Goal: Task Accomplishment & Management: Use online tool/utility

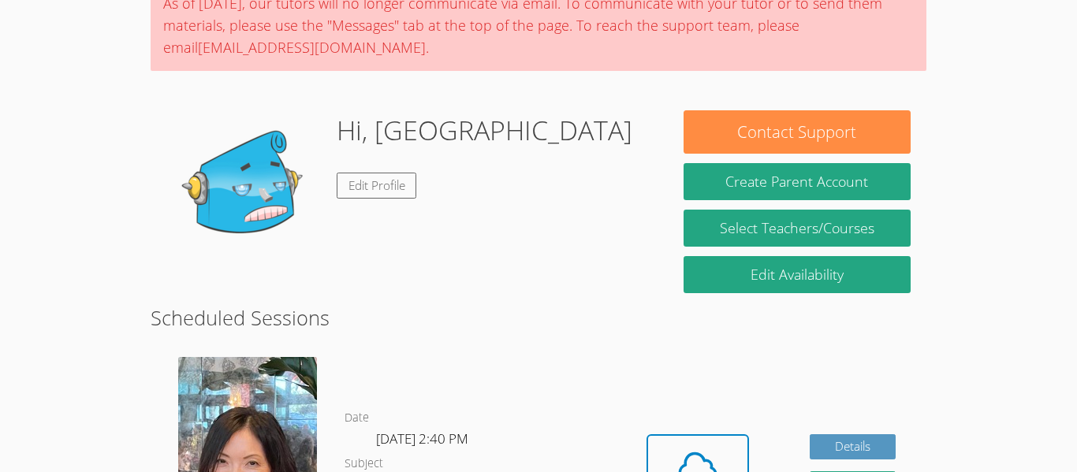
scroll to position [285, 0]
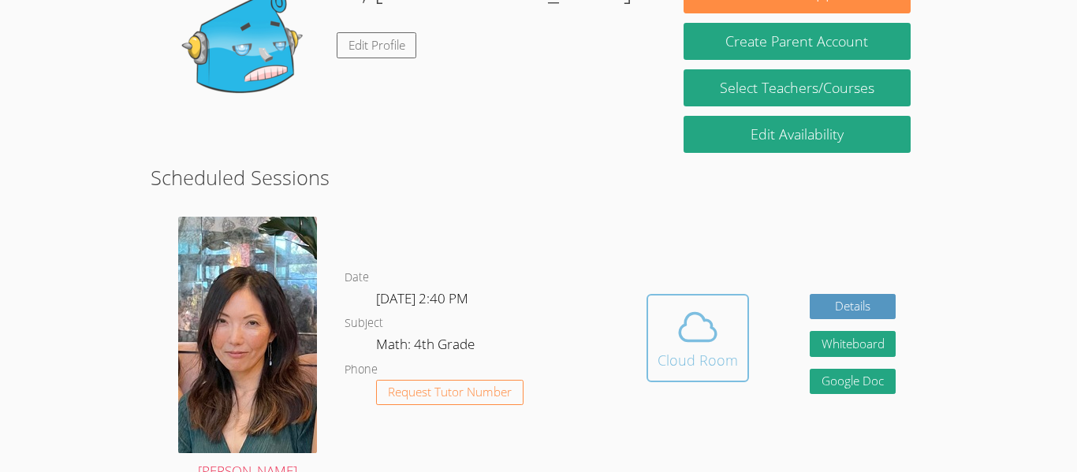
click at [716, 318] on icon at bounding box center [698, 327] width 44 height 44
click at [723, 341] on span at bounding box center [697, 327] width 80 height 44
click at [703, 346] on icon at bounding box center [698, 327] width 44 height 44
click at [686, 365] on div "Cloud Room" at bounding box center [697, 360] width 80 height 22
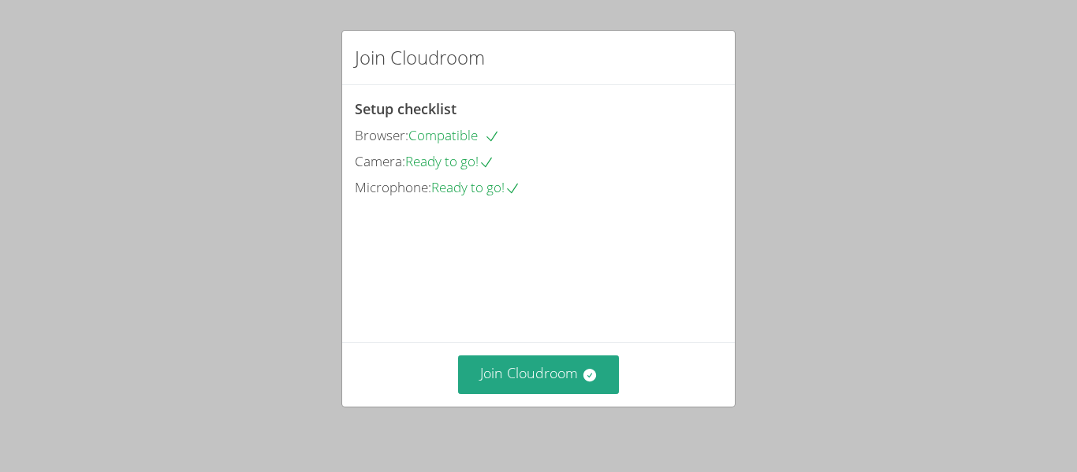
click at [572, 330] on video at bounding box center [473, 271] width 236 height 118
click at [560, 377] on button "Join Cloudroom" at bounding box center [539, 375] width 162 height 39
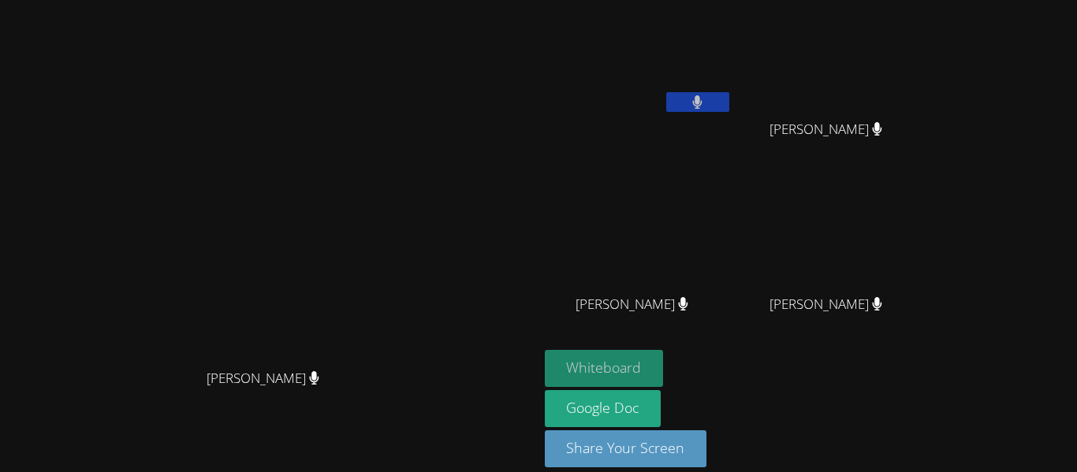
click at [658, 371] on button "Whiteboard" at bounding box center [604, 368] width 119 height 37
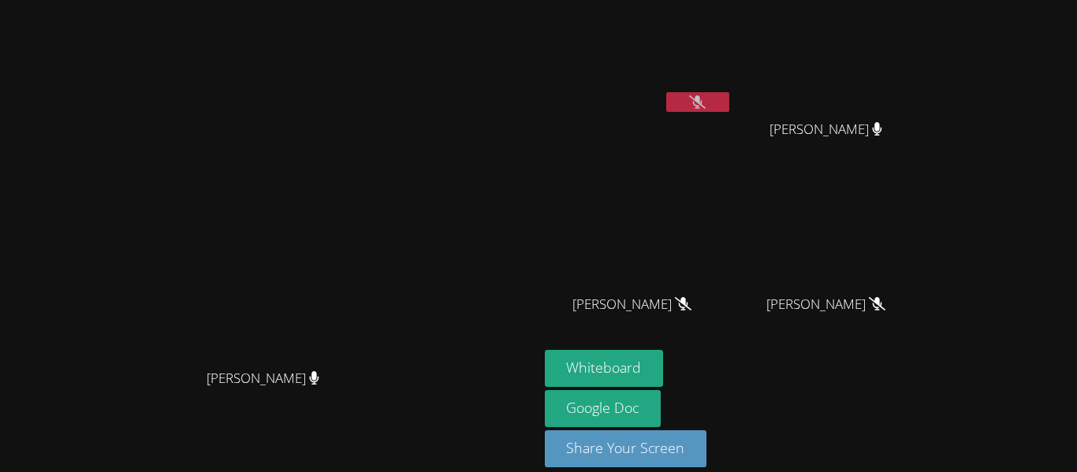
drag, startPoint x: 371, startPoint y: 374, endPoint x: 381, endPoint y: 379, distance: 11.3
click at [381, 379] on div "[PERSON_NAME]" at bounding box center [269, 392] width 526 height 63
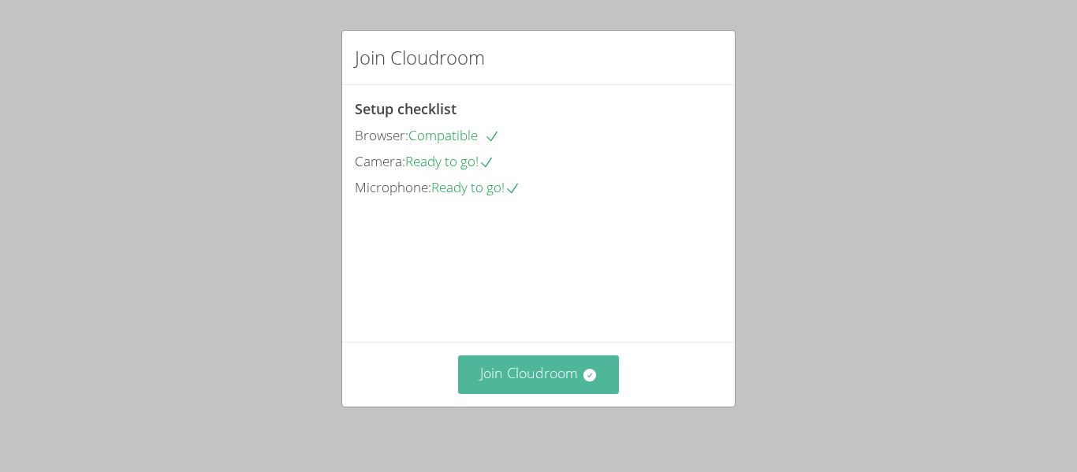
click at [528, 366] on button "Join Cloudroom" at bounding box center [539, 375] width 162 height 39
click at [577, 376] on button "Join Cloudroom" at bounding box center [539, 375] width 162 height 39
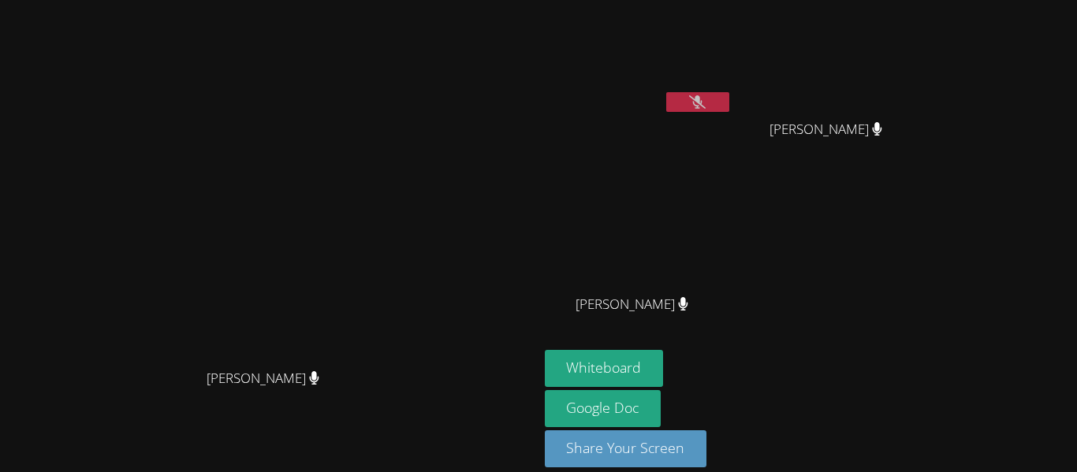
click at [706, 102] on icon at bounding box center [697, 101] width 17 height 13
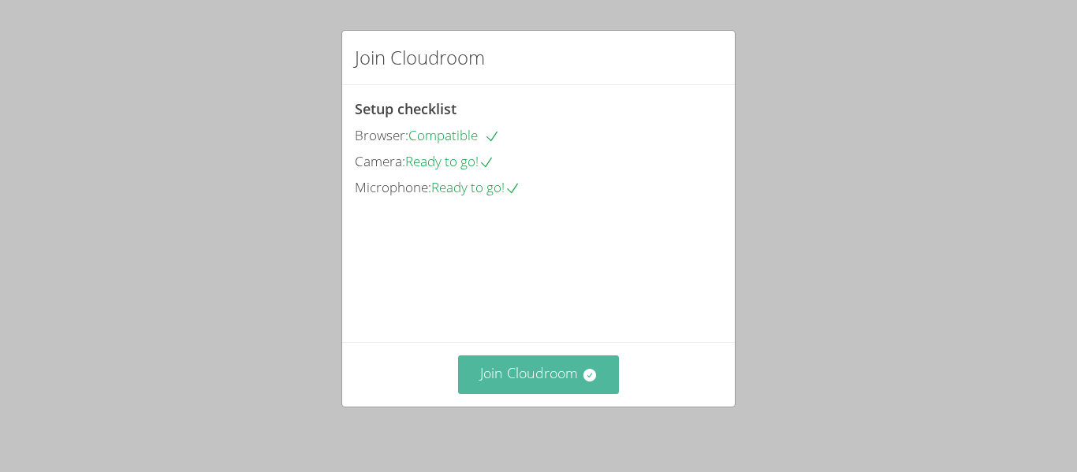
click at [528, 372] on button "Join Cloudroom" at bounding box center [539, 375] width 162 height 39
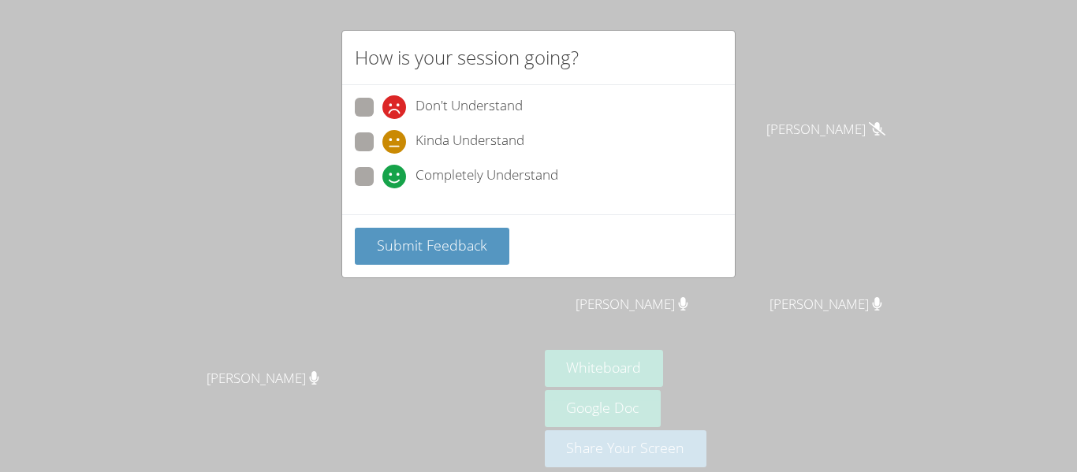
click at [517, 173] on span "Completely Understand" at bounding box center [486, 177] width 143 height 24
click at [396, 173] on input "Completely Understand" at bounding box center [388, 173] width 13 height 13
radio input "true"
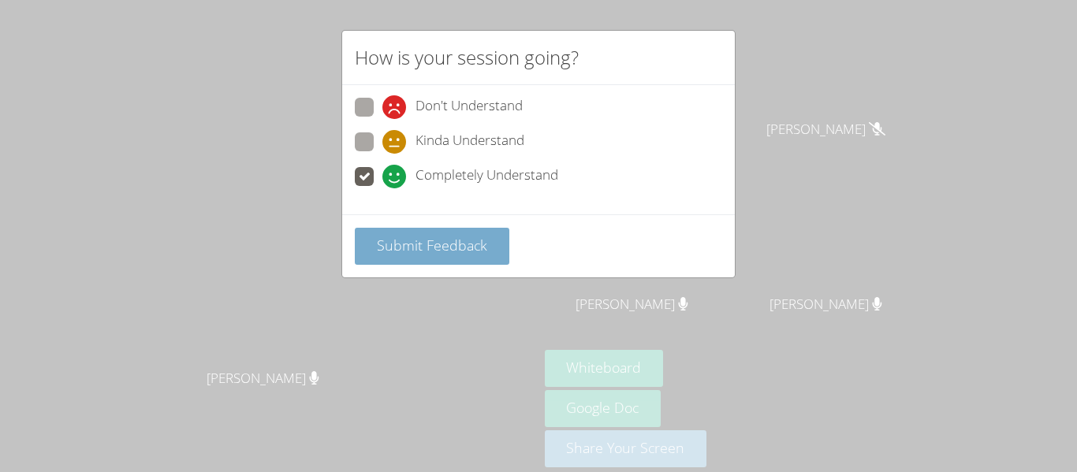
click at [483, 248] on span "Submit Feedback" at bounding box center [432, 245] width 110 height 19
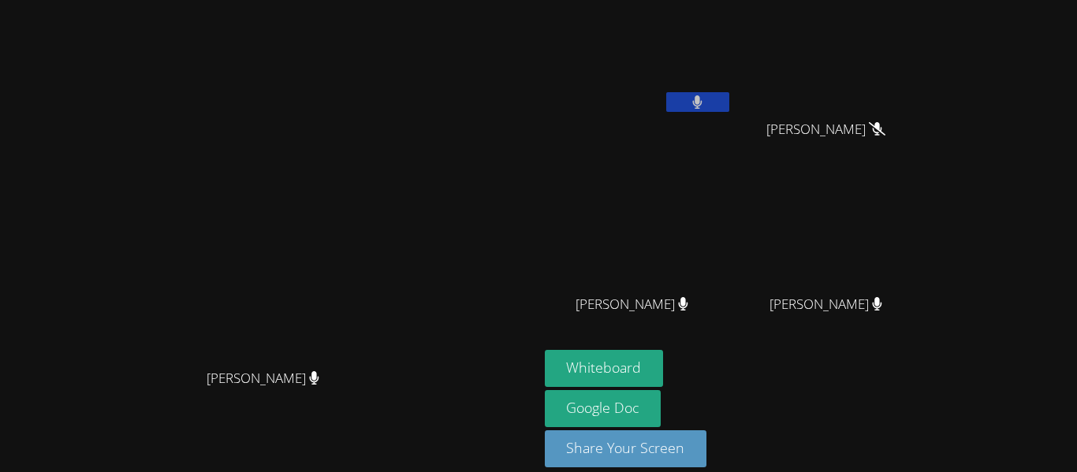
click at [729, 100] on button at bounding box center [697, 102] width 63 height 20
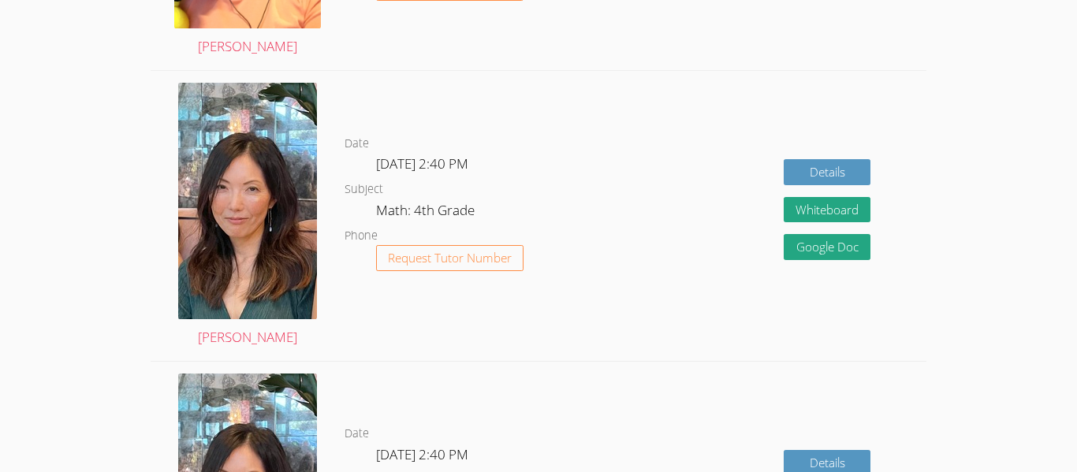
scroll to position [674, 0]
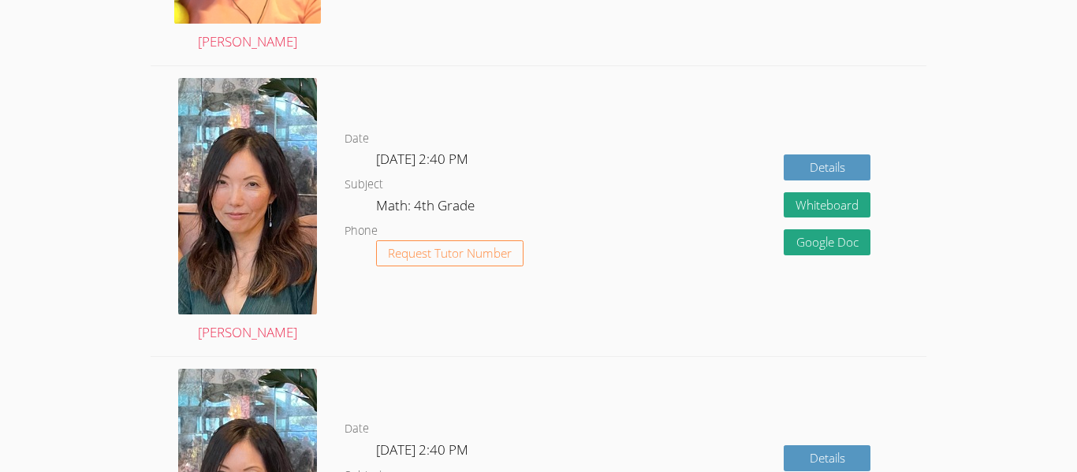
click at [642, 159] on div "Details Whiteboard Hidden Google Doc" at bounding box center [771, 211] width 310 height 290
click at [694, 222] on div "Details Whiteboard Hidden Google Doc" at bounding box center [771, 211] width 310 height 290
click at [678, 225] on div "Details Whiteboard Hidden Google Doc" at bounding box center [771, 211] width 310 height 290
click at [668, 232] on div "Details Whiteboard Hidden Google Doc" at bounding box center [771, 211] width 310 height 290
click at [680, 231] on div "Details Whiteboard Hidden Google Doc" at bounding box center [771, 211] width 310 height 290
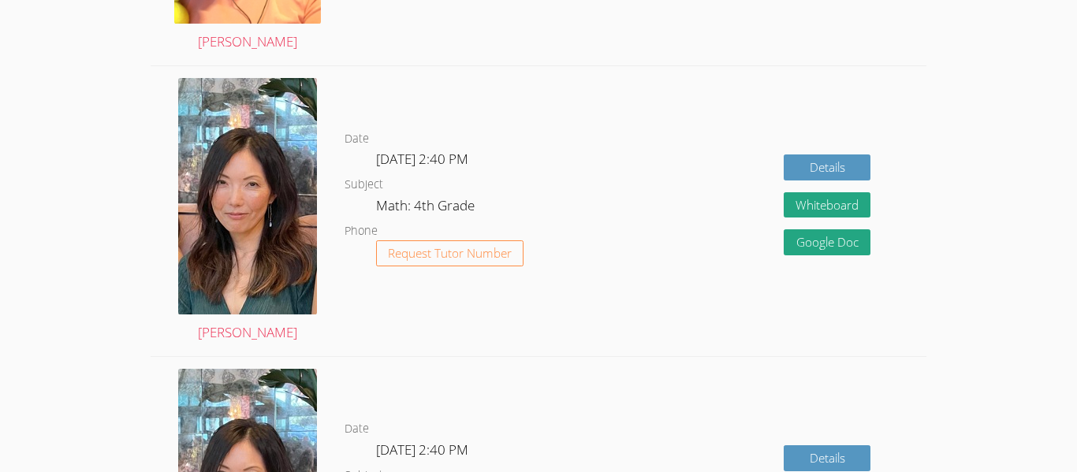
click at [674, 239] on div "Details Whiteboard Hidden Google Doc" at bounding box center [771, 211] width 310 height 290
click at [675, 243] on div "Details Whiteboard Hidden Google Doc" at bounding box center [771, 211] width 310 height 290
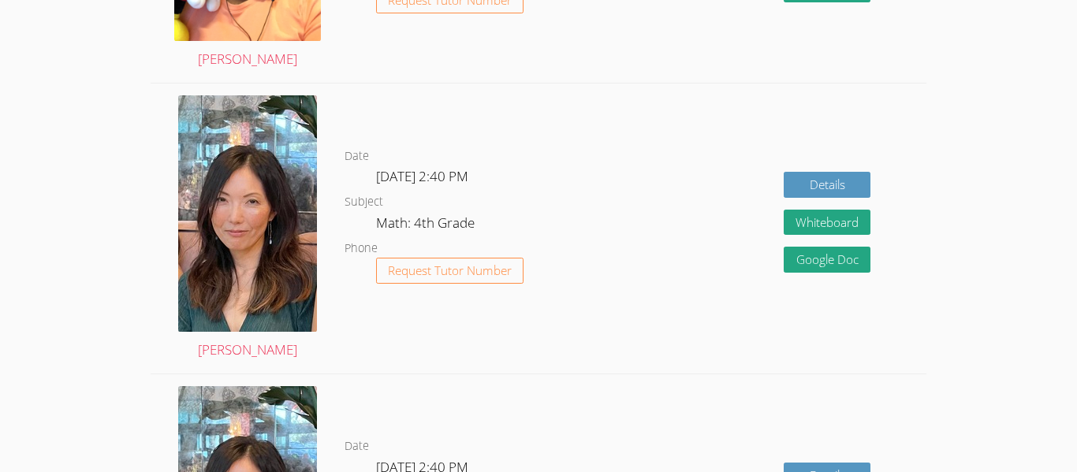
scroll to position [662, 0]
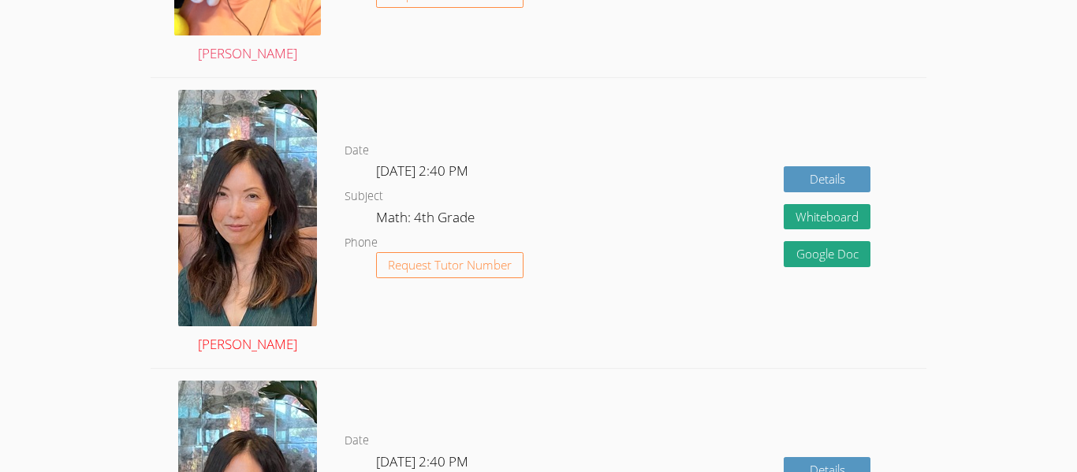
click at [230, 220] on img at bounding box center [247, 208] width 139 height 236
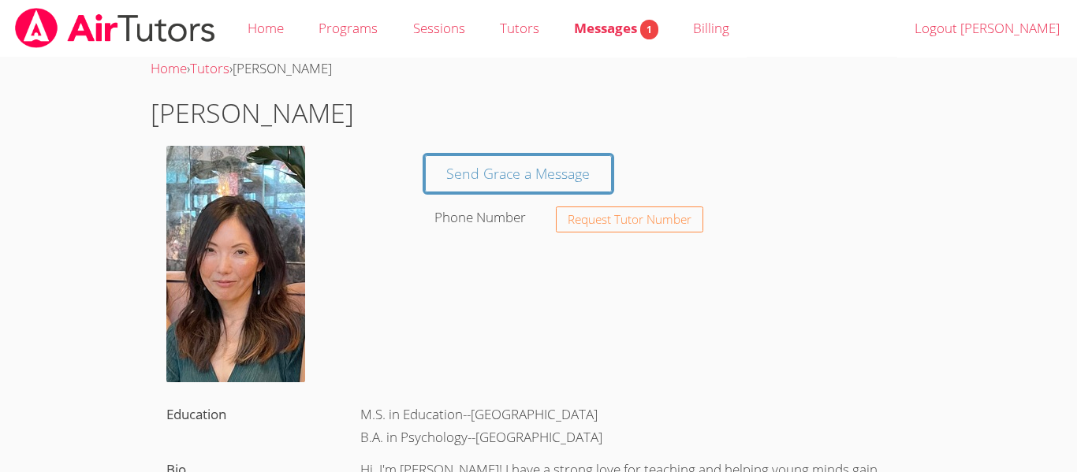
click at [239, 322] on img at bounding box center [235, 264] width 139 height 236
click at [648, 24] on span "1" at bounding box center [649, 30] width 18 height 20
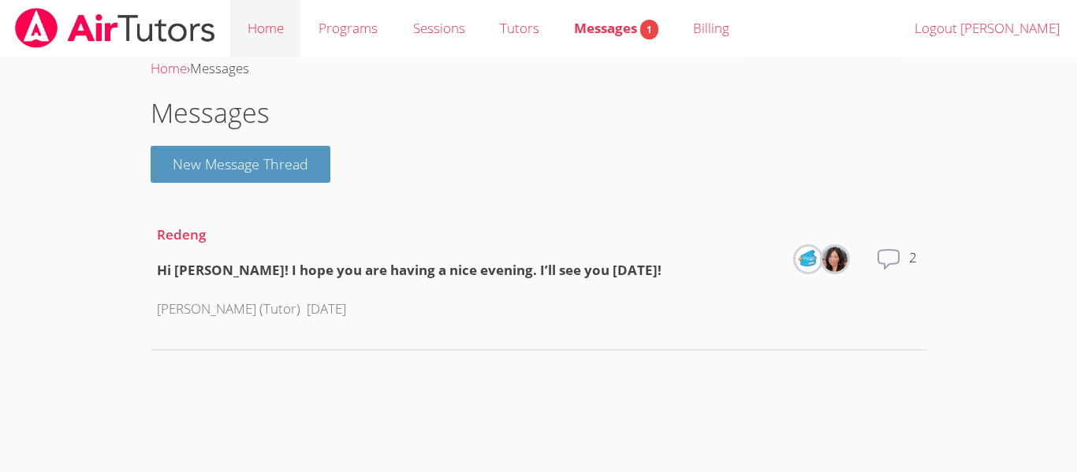
click at [270, 30] on link "Home" at bounding box center [265, 29] width 71 height 58
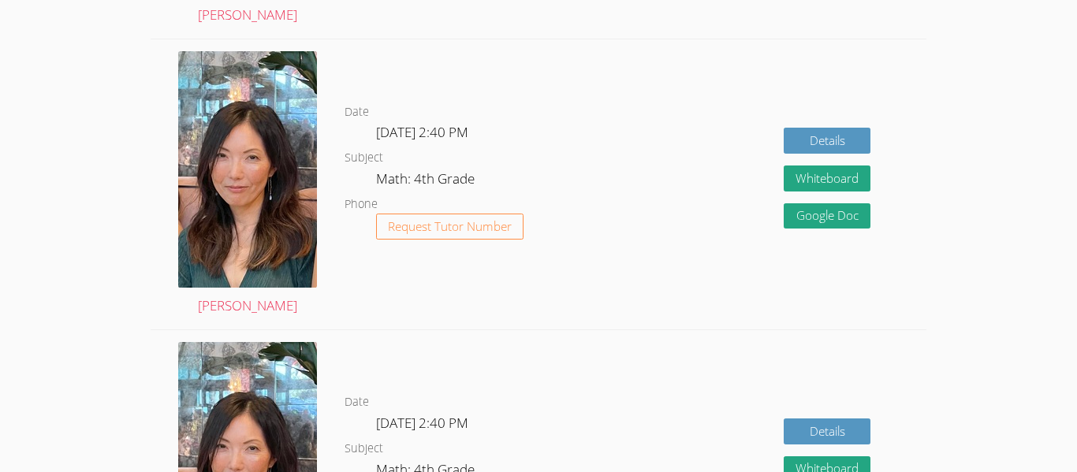
scroll to position [654, 0]
